Goal: Transaction & Acquisition: Purchase product/service

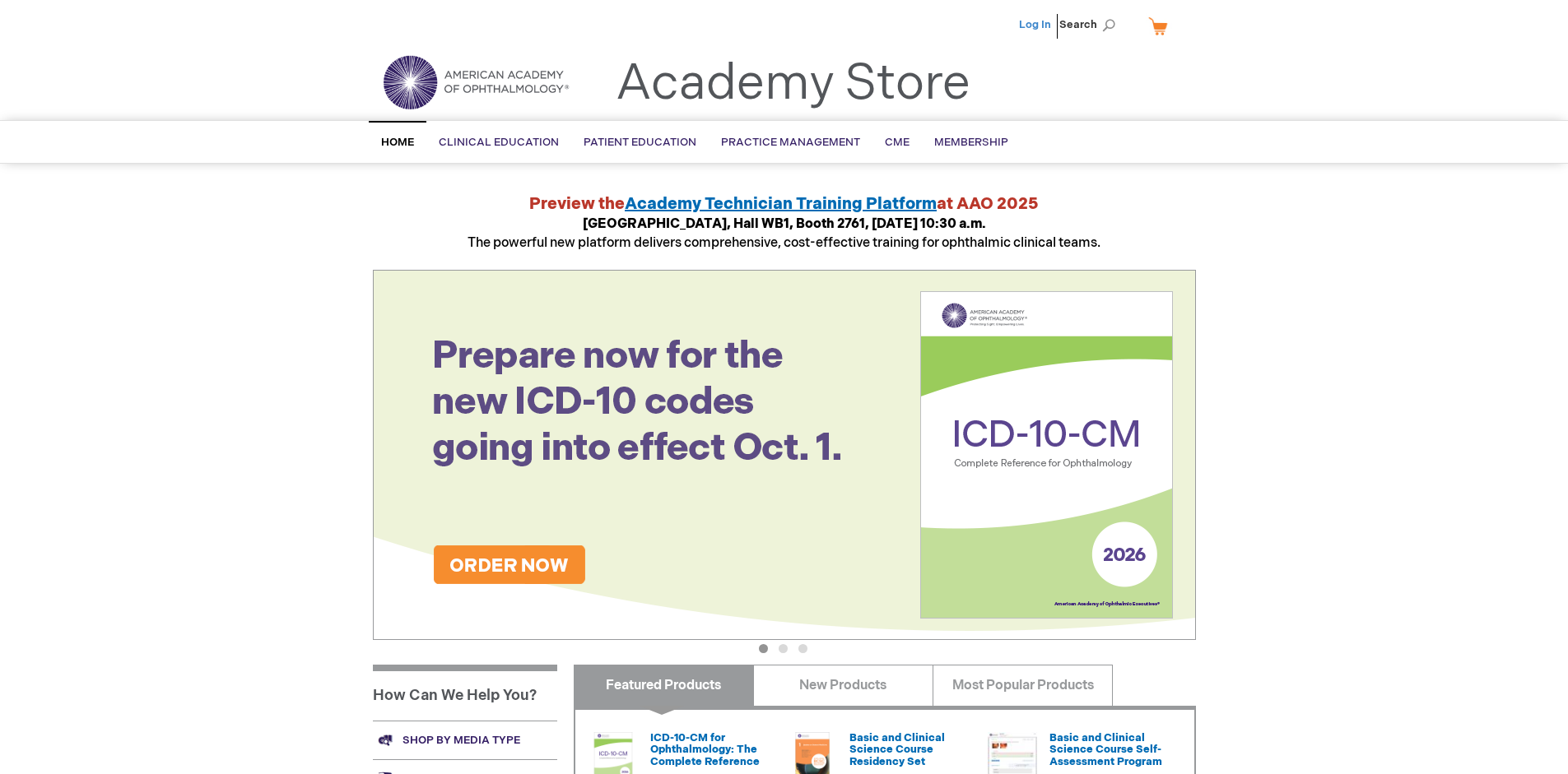
click at [1036, 25] on link "Log In" at bounding box center [1034, 25] width 32 height 13
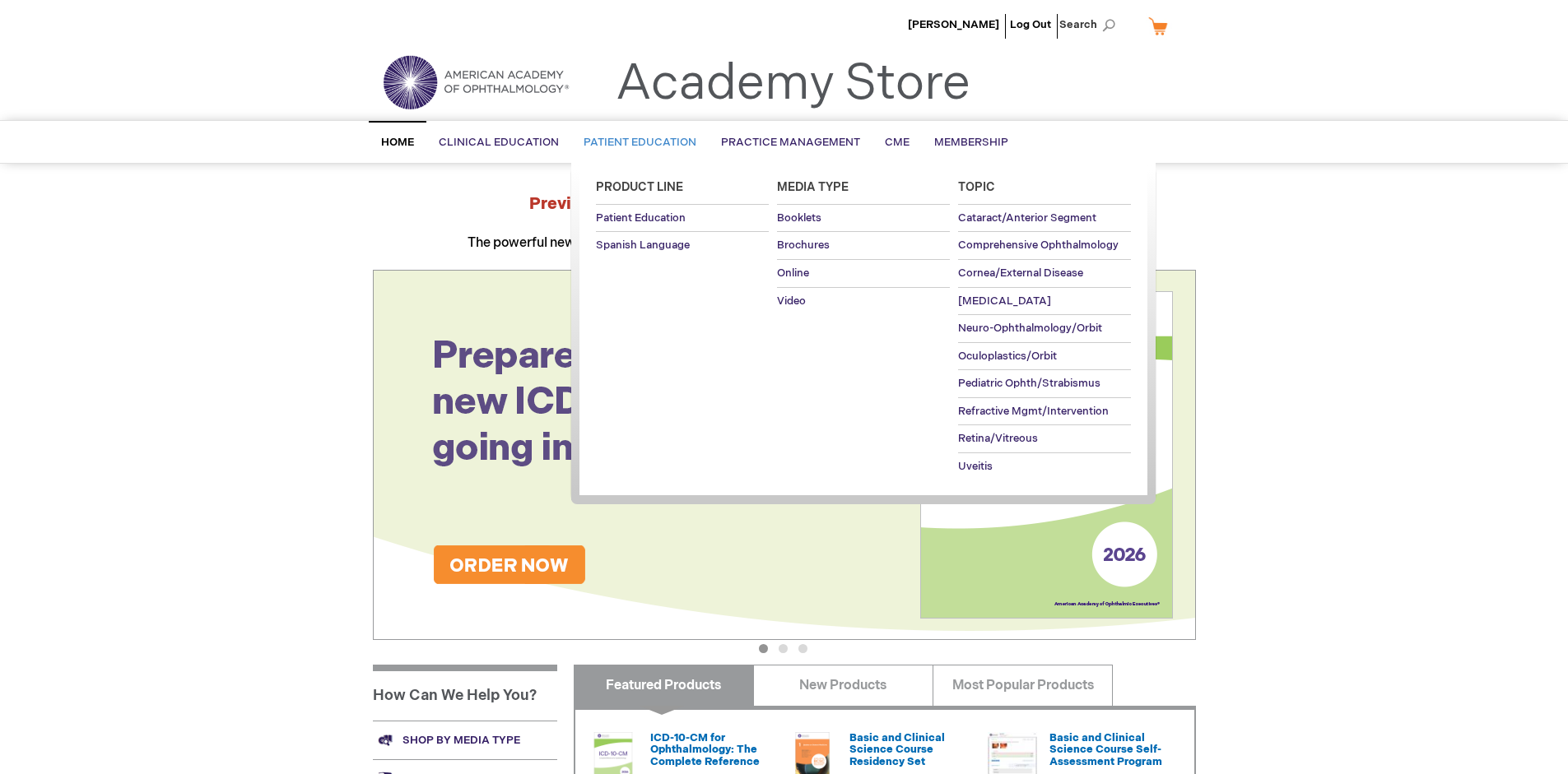
click at [635, 142] on span "Patient Education" at bounding box center [639, 142] width 113 height 13
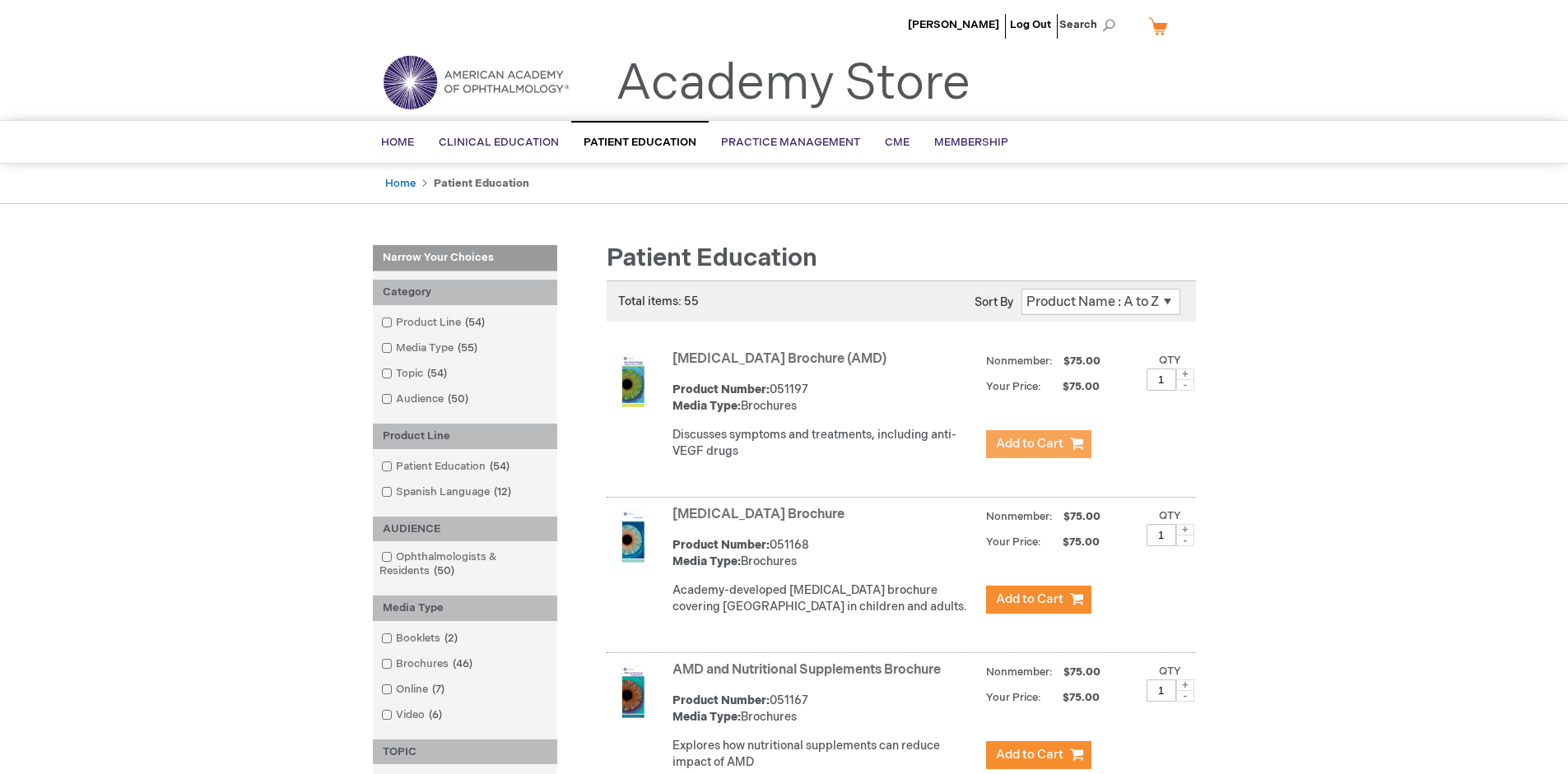
click at [1038, 444] on span "Add to Cart" at bounding box center [1029, 443] width 68 height 16
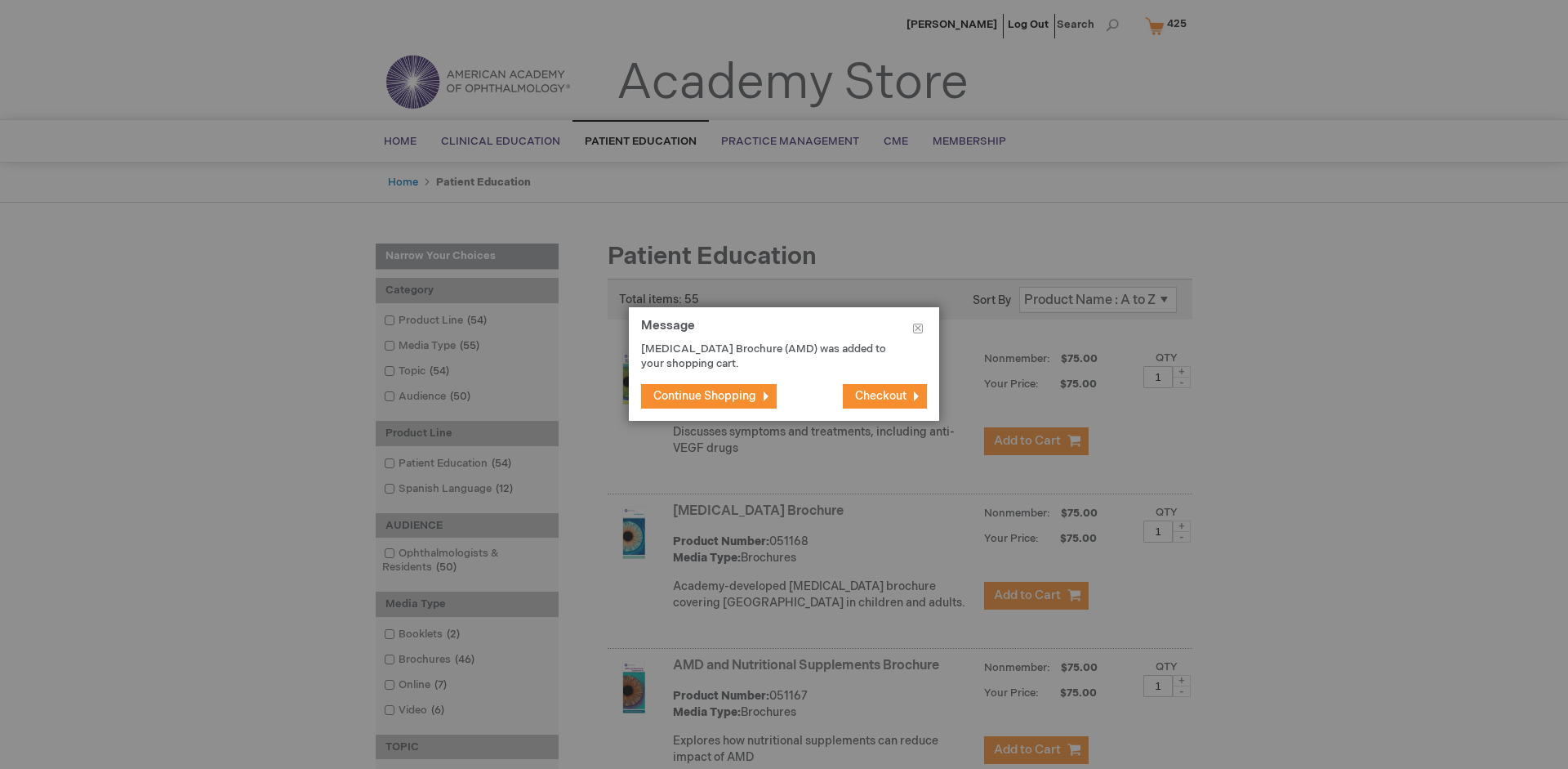
click at [705, 395] on span "Continue Shopping" at bounding box center [704, 395] width 103 height 14
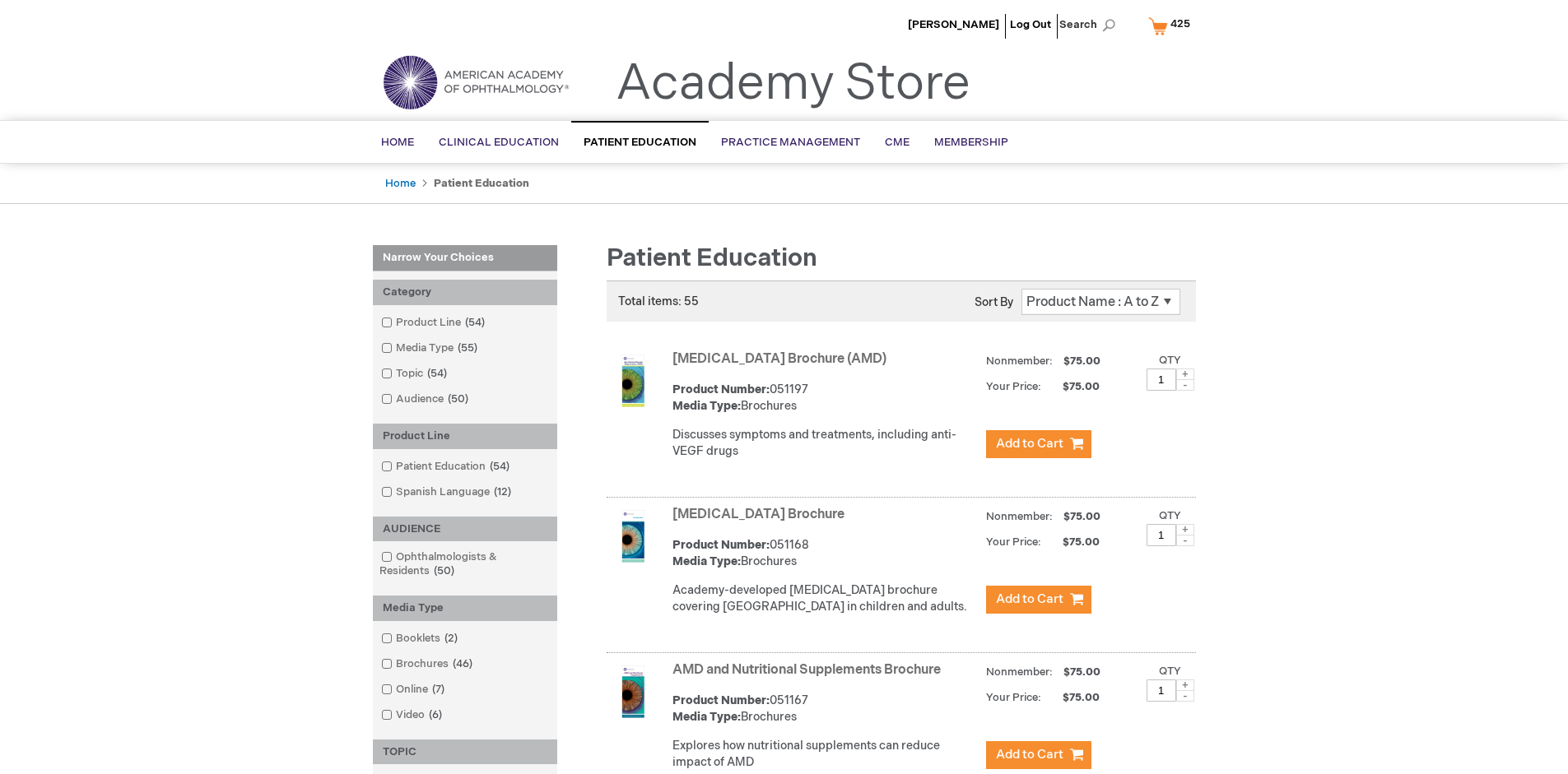
click at [810, 678] on link "AMD and Nutritional Supplements Brochure" at bounding box center [806, 669] width 268 height 16
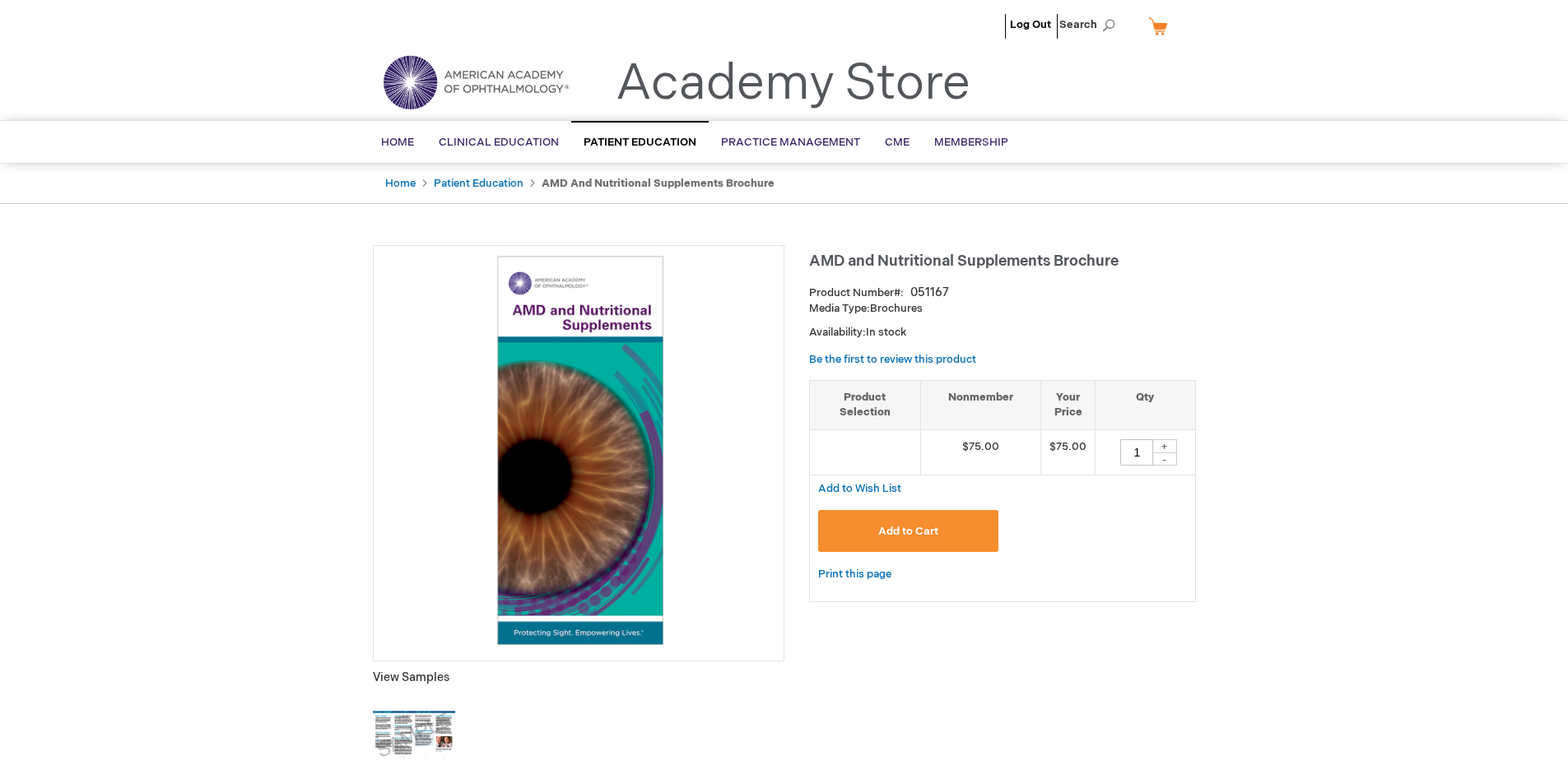
type input "1"
click at [907, 530] on span "Add to Cart" at bounding box center [907, 531] width 60 height 13
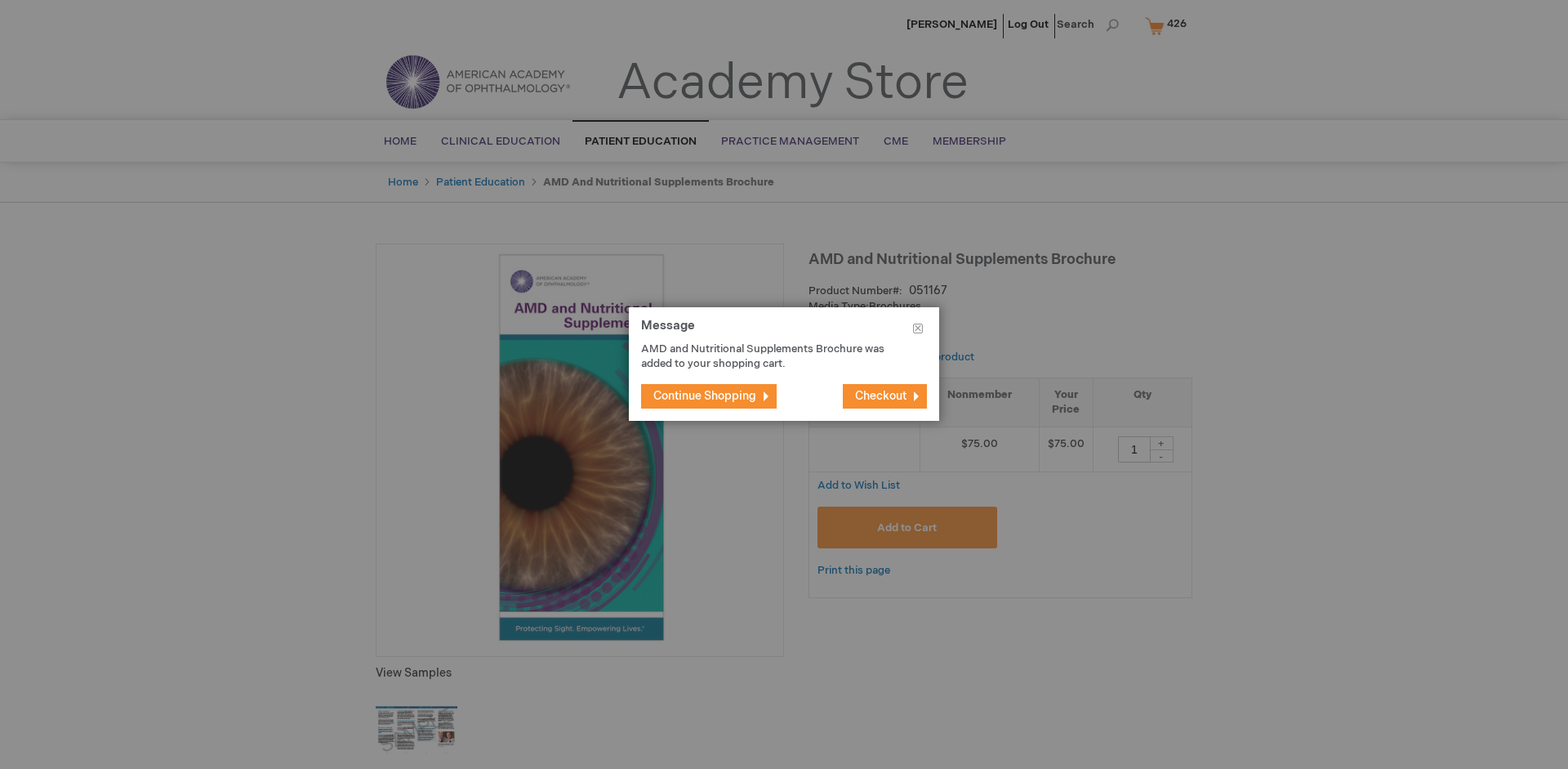
click at [705, 395] on span "Continue Shopping" at bounding box center [704, 395] width 103 height 14
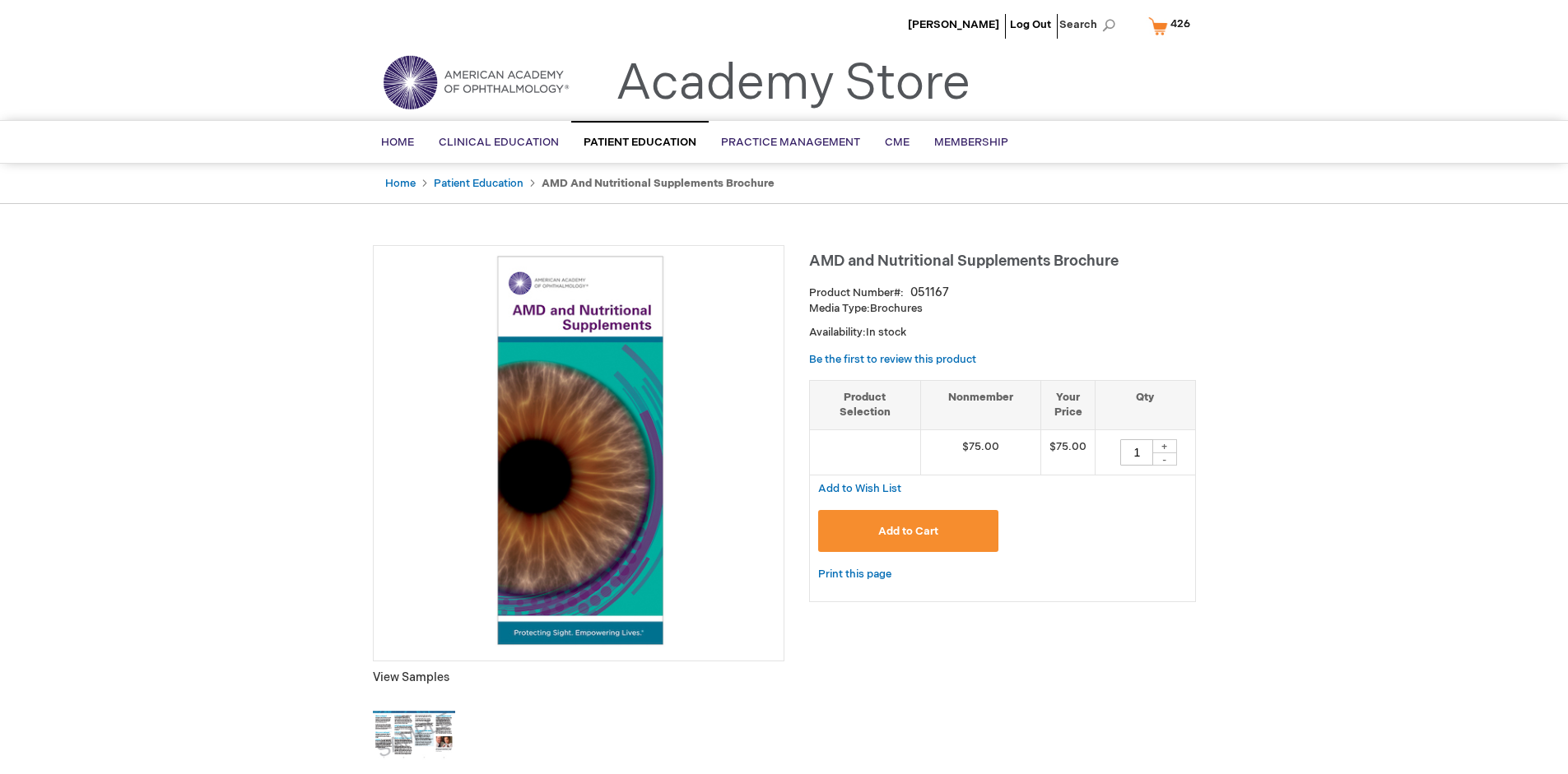
click at [1172, 26] on span "426" at bounding box center [1180, 24] width 20 height 13
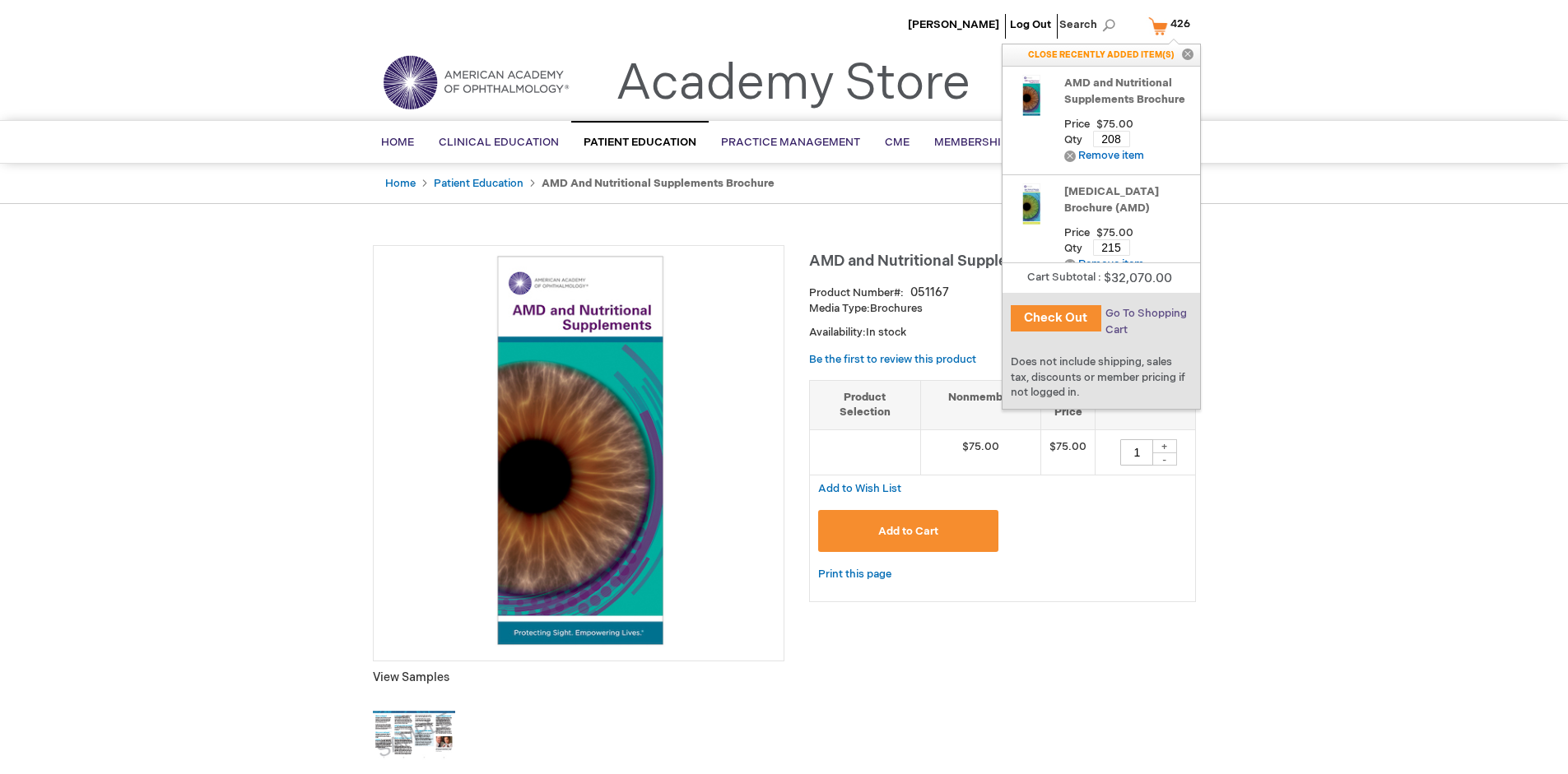
click at [1144, 314] on span "Go To Shopping Cart" at bounding box center [1145, 322] width 82 height 29
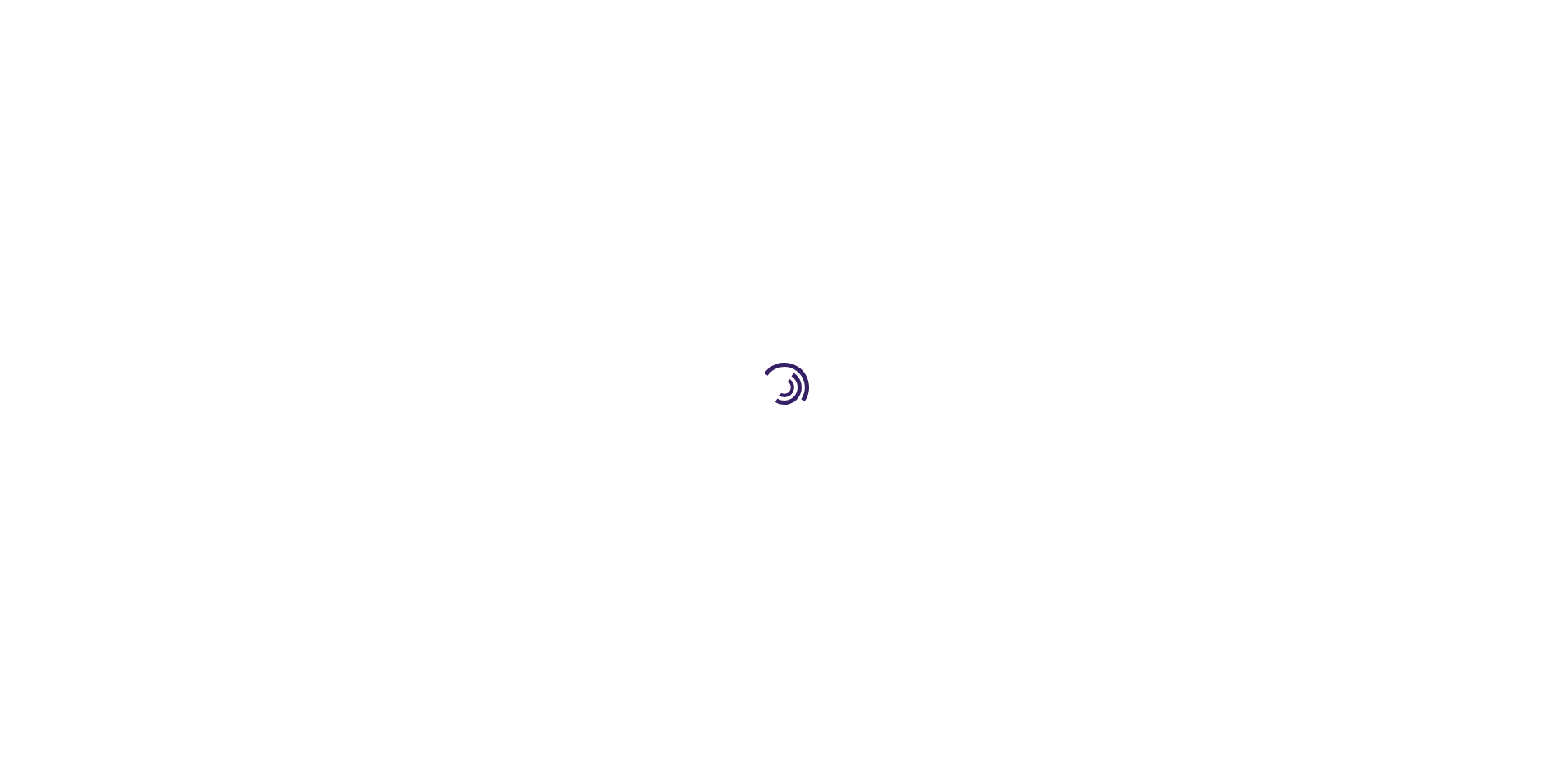
select select "US"
select select "41"
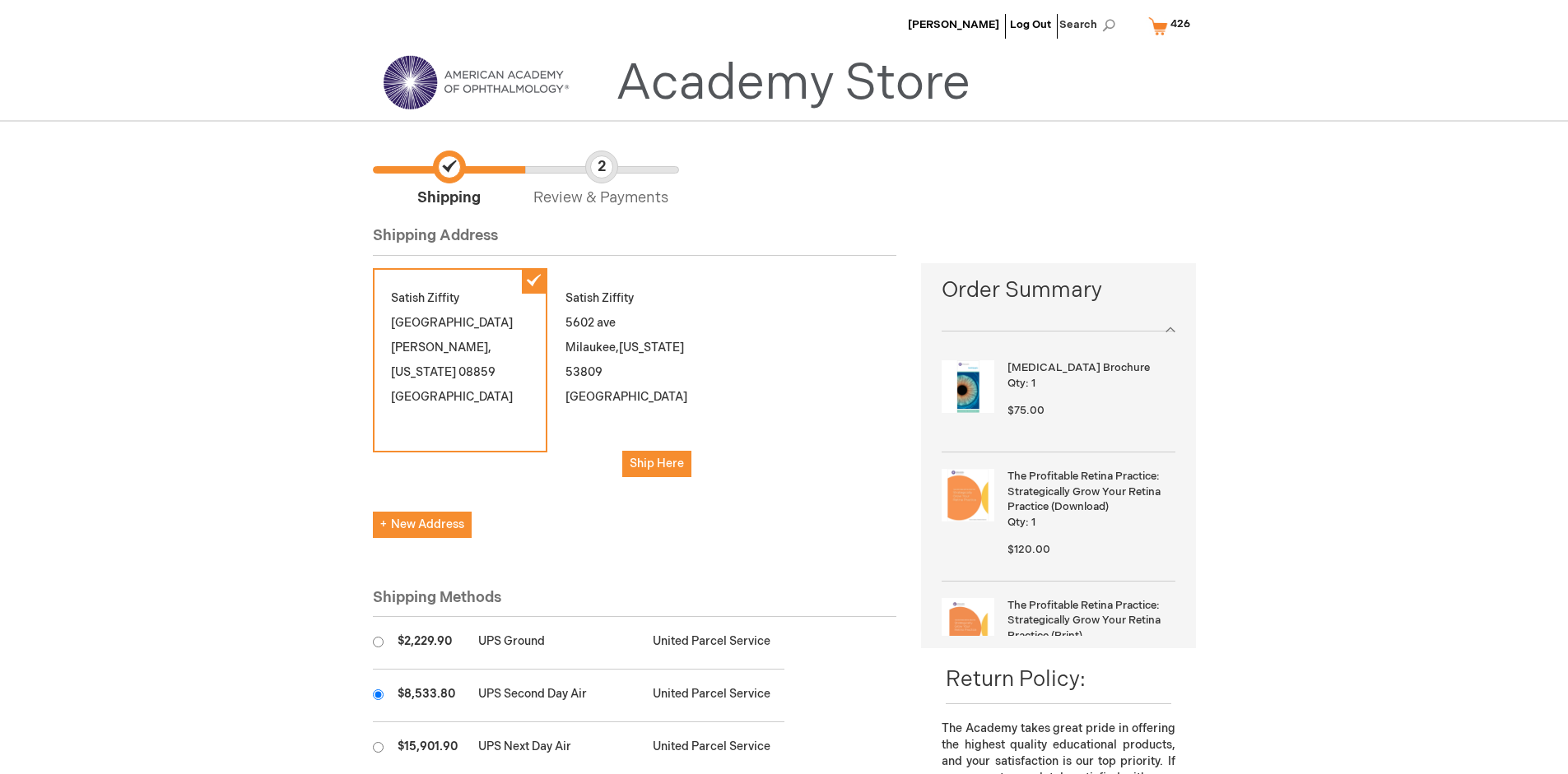
click at [378, 694] on input "radio" at bounding box center [378, 695] width 11 height 11
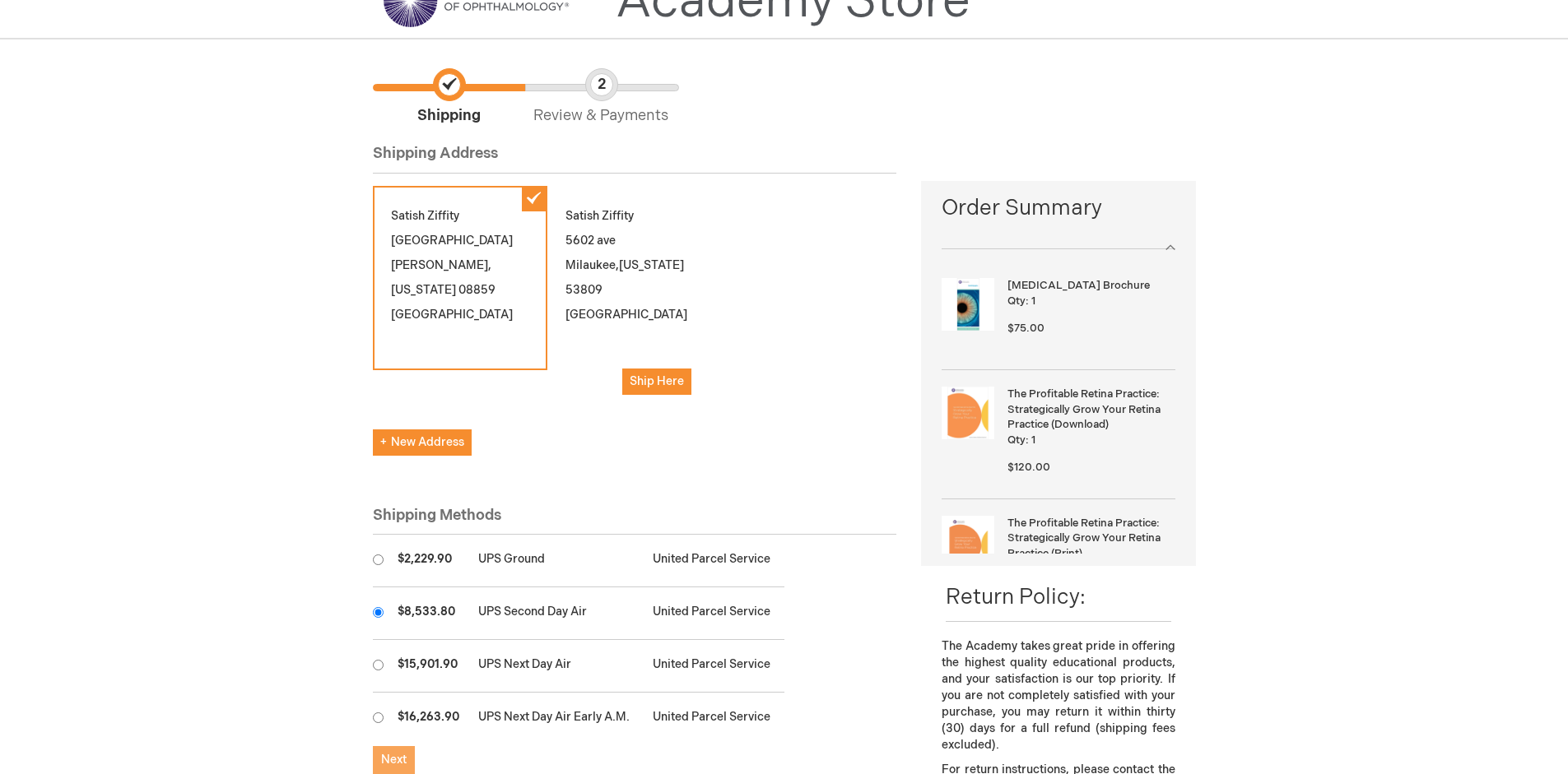
click at [394, 760] on span "Next" at bounding box center [394, 759] width 26 height 14
